Goal: Use online tool/utility: Utilize a website feature to perform a specific function

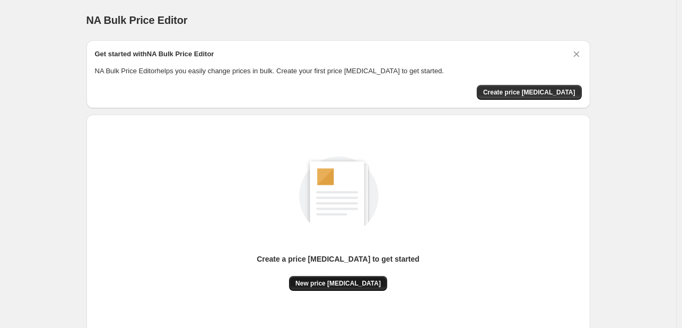
click at [346, 285] on span "New price [MEDICAL_DATA]" at bounding box center [337, 283] width 85 height 8
click at [332, 271] on div "Create a price [MEDICAL_DATA] to get started" at bounding box center [338, 264] width 163 height 22
click at [330, 279] on span "New price [MEDICAL_DATA]" at bounding box center [337, 283] width 85 height 8
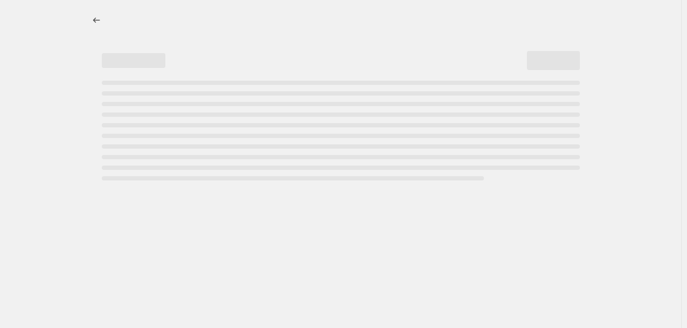
select select "percentage"
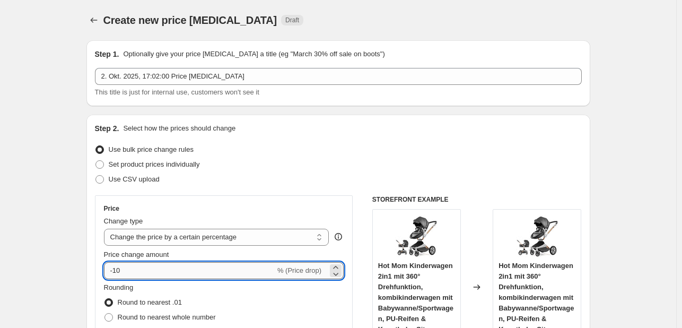
click at [178, 269] on input "-10" at bounding box center [189, 270] width 171 height 17
type input "-1"
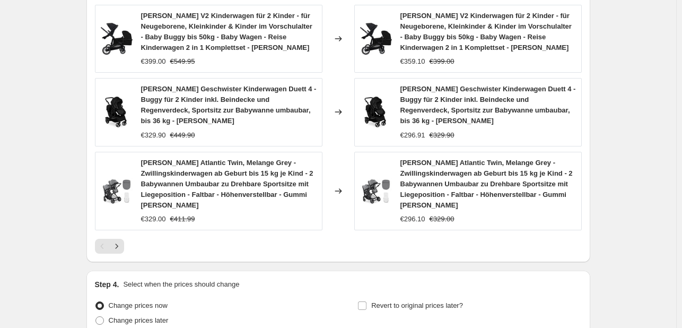
scroll to position [795, 0]
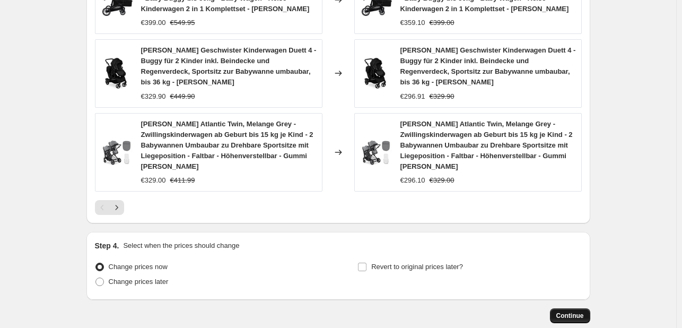
type input "-35"
click at [560, 311] on span "Continue" at bounding box center [570, 315] width 28 height 8
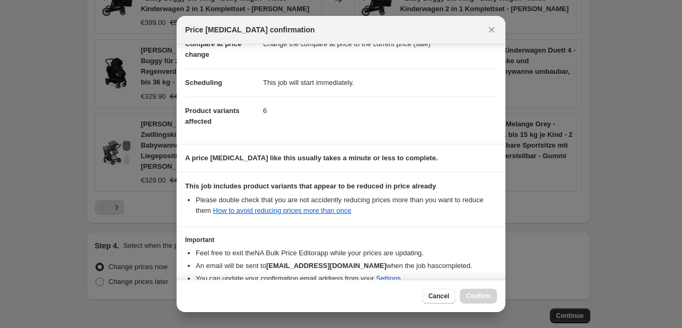
scroll to position [118, 0]
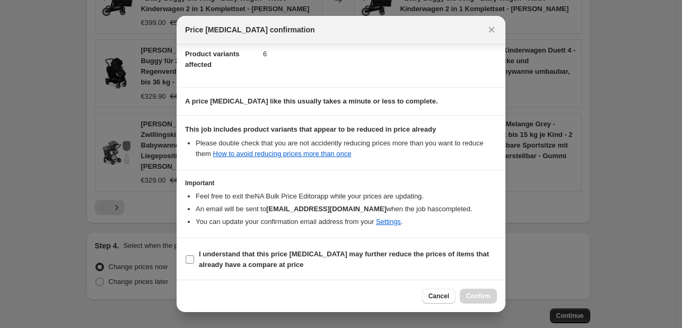
click at [275, 259] on b "I understand that this price [MEDICAL_DATA] may further reduce the prices of it…" at bounding box center [344, 259] width 290 height 19
click at [194, 259] on input "I understand that this price [MEDICAL_DATA] may further reduce the prices of it…" at bounding box center [190, 259] width 8 height 8
checkbox input "true"
drag, startPoint x: 487, startPoint y: 288, endPoint x: 410, endPoint y: 161, distance: 147.9
click at [487, 288] on button "Confirm" at bounding box center [478, 295] width 37 height 15
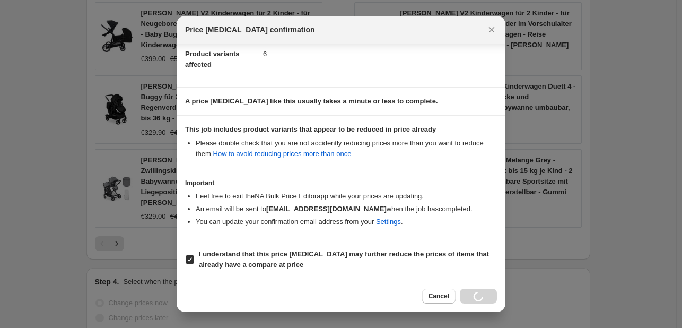
scroll to position [831, 0]
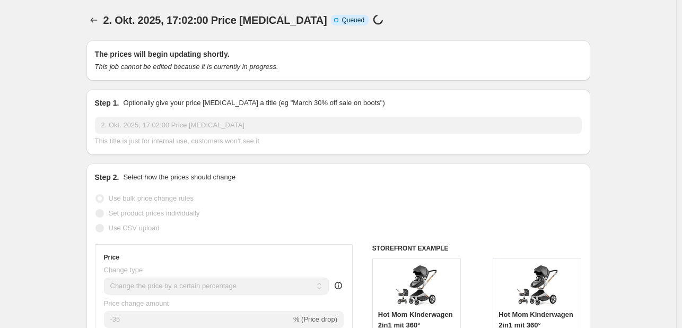
select select "percentage"
